Goal: Information Seeking & Learning: Learn about a topic

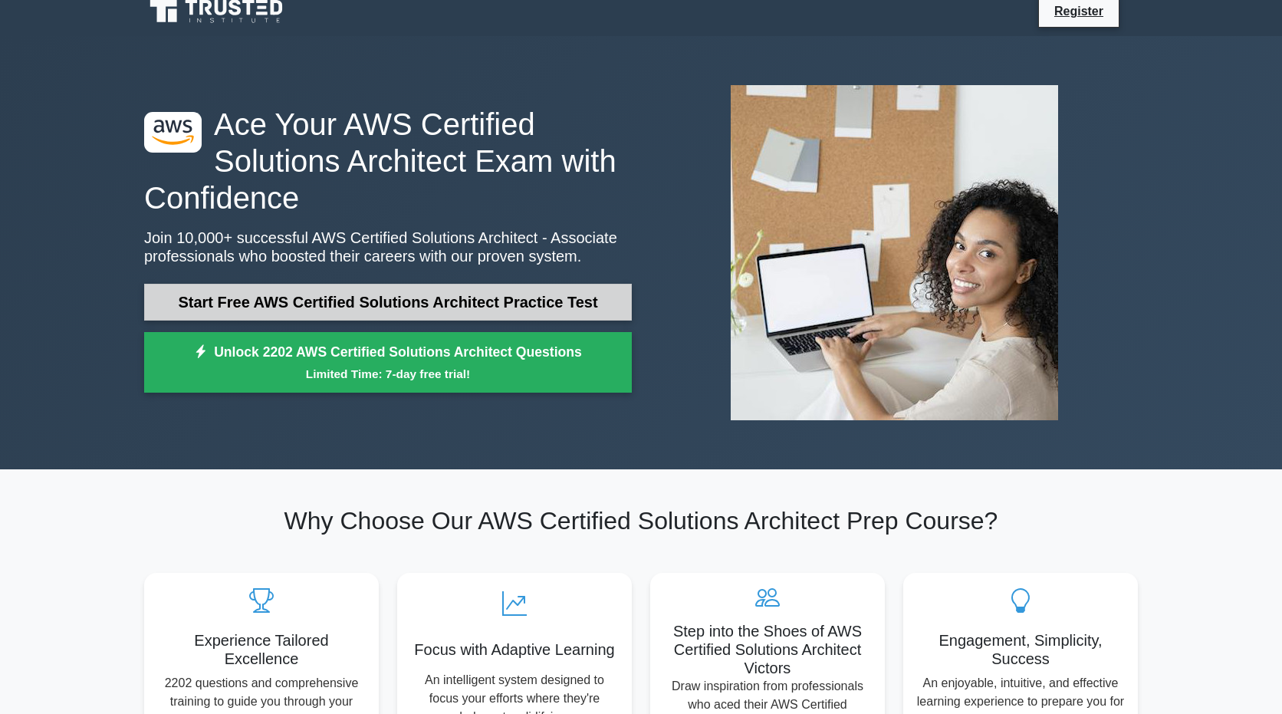
click at [445, 317] on link "Start Free AWS Certified Solutions Architect Practice Test" at bounding box center [388, 302] width 488 height 37
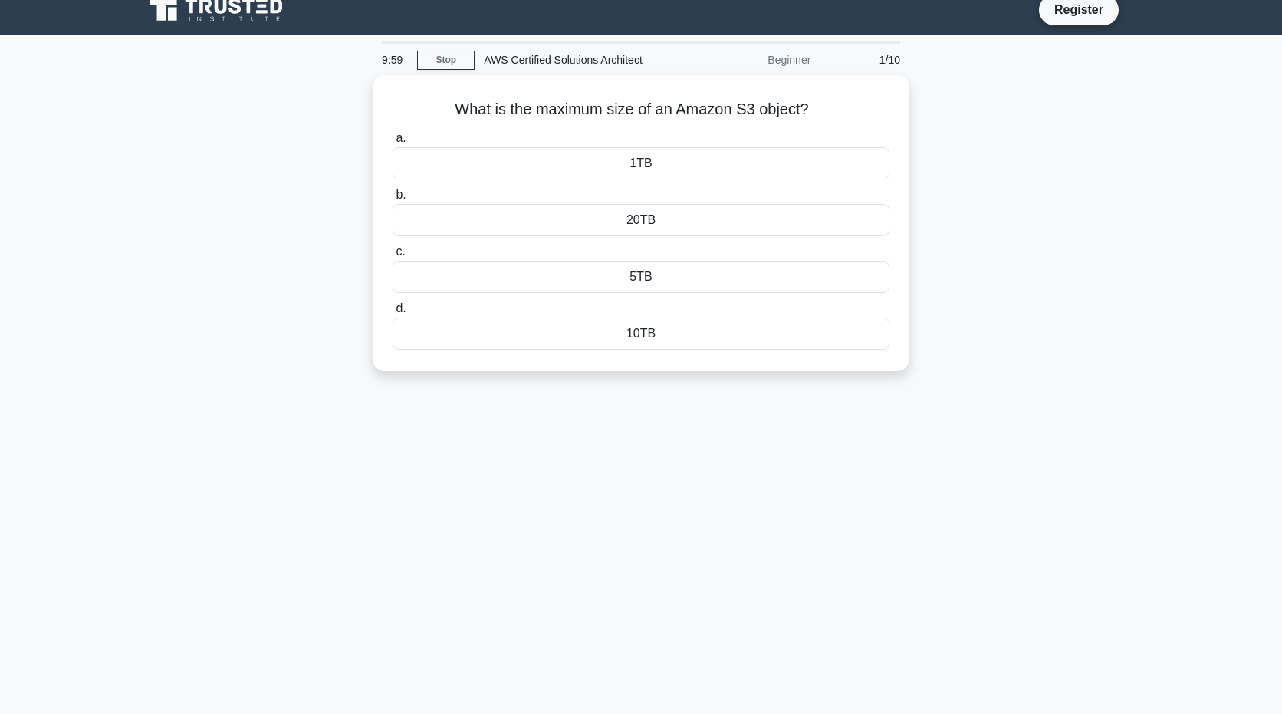
scroll to position [10, 0]
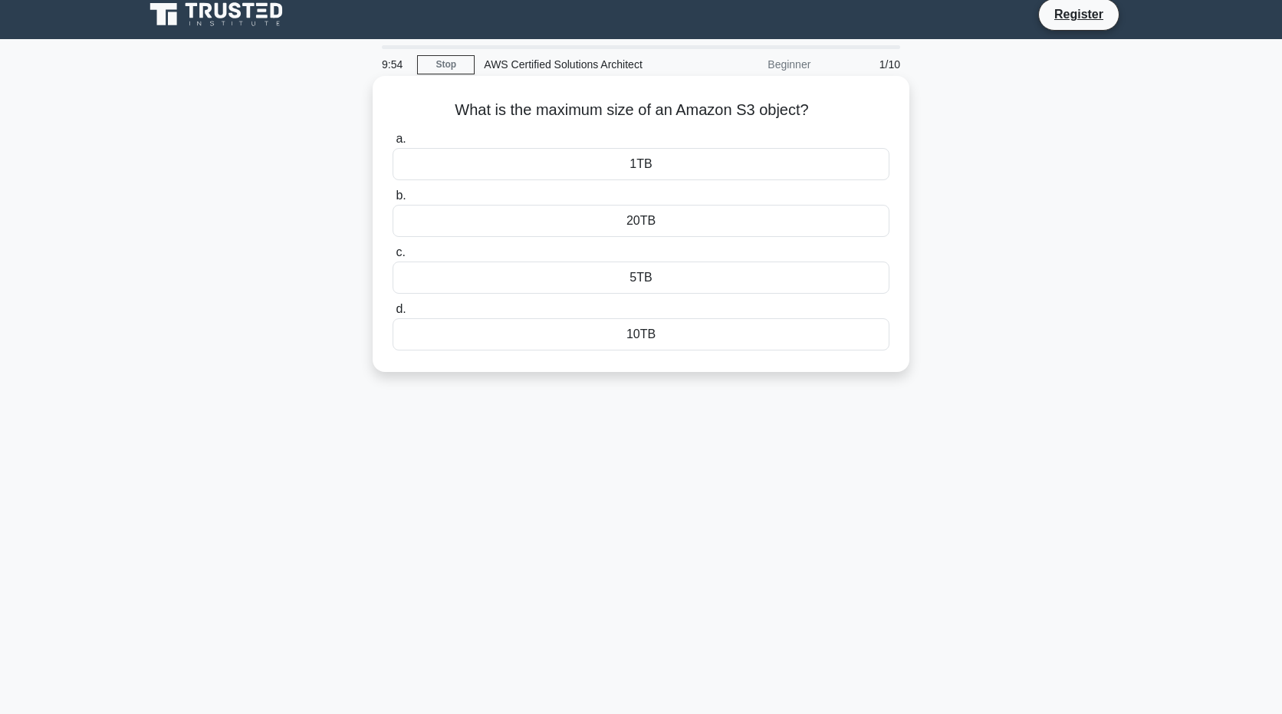
click at [620, 168] on div "1TB" at bounding box center [641, 164] width 497 height 32
click at [393, 144] on input "a. 1TB" at bounding box center [393, 139] width 0 height 10
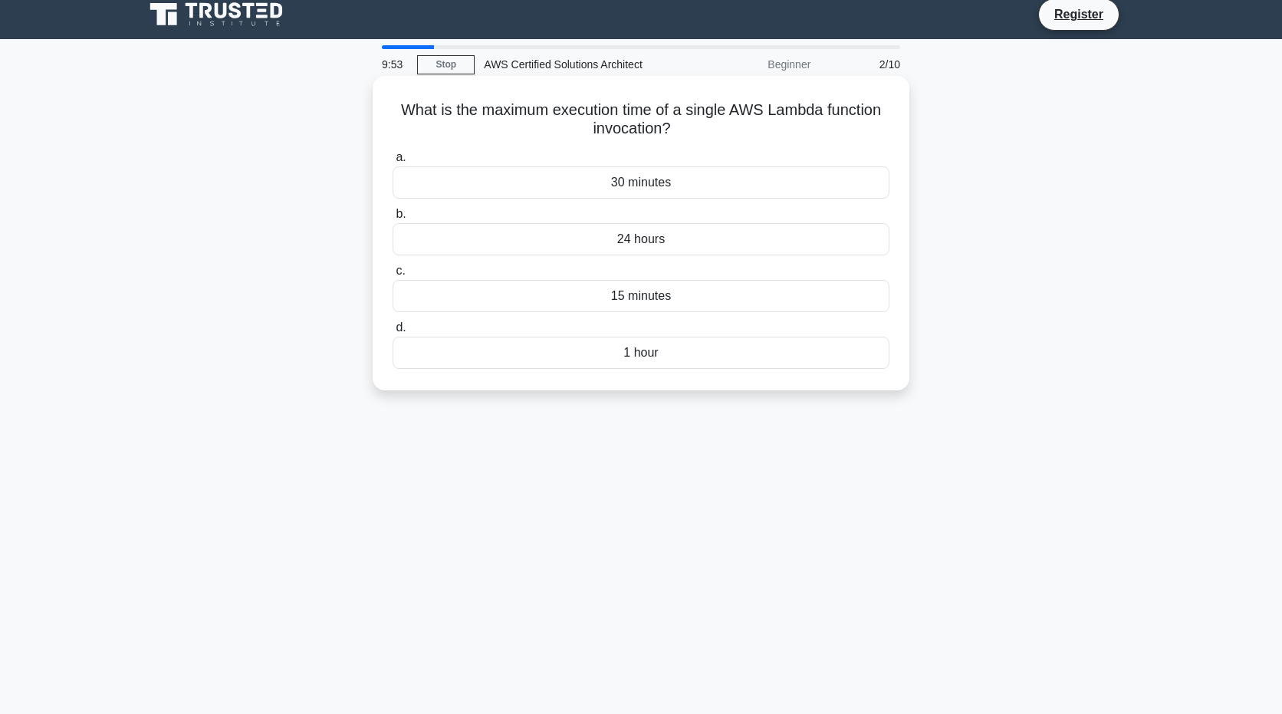
scroll to position [0, 0]
